Goal: Task Accomplishment & Management: Complete application form

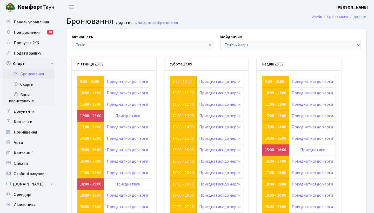
scroll to position [40, 0]
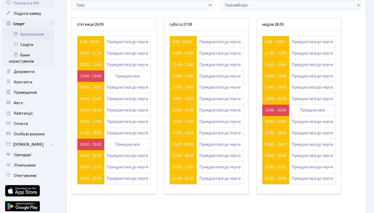
click at [36, 5] on span "Пропуск в ЖК" at bounding box center [26, 3] width 25 height 6
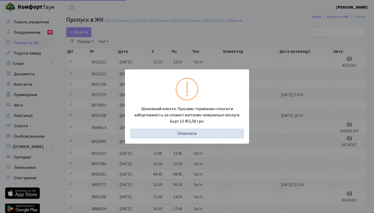
select select "25"
click at [199, 38] on div "Шановний клієнте. Просимо терміново сплатити заборгованість за спожиті житлово-…" at bounding box center [187, 106] width 374 height 213
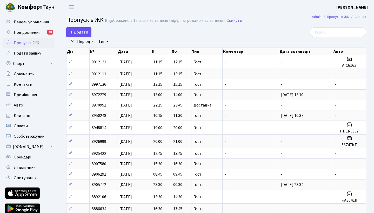
click at [79, 32] on span "Додати" at bounding box center [79, 32] width 18 height 6
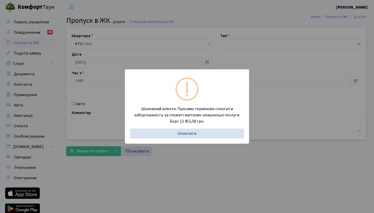
click at [194, 27] on div "Шановний клієнте. Просимо терміново сплатити заборгованість за спожиті житлово-…" at bounding box center [187, 106] width 374 height 213
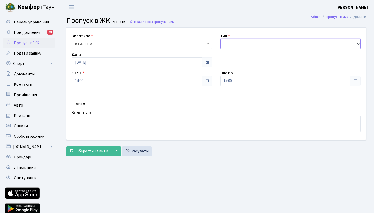
select select "3"
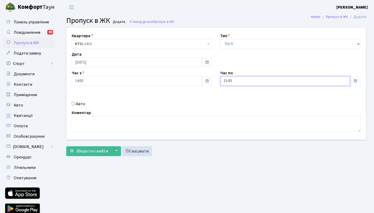
click at [237, 81] on input "15:00" at bounding box center [285, 81] width 130 height 10
click at [233, 99] on icon at bounding box center [234, 99] width 14 height 14
type input "16:00"
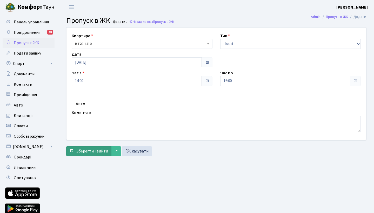
click at [87, 149] on span "Зберегти і вийти" at bounding box center [92, 151] width 32 height 6
